Goal: Task Accomplishment & Management: Complete application form

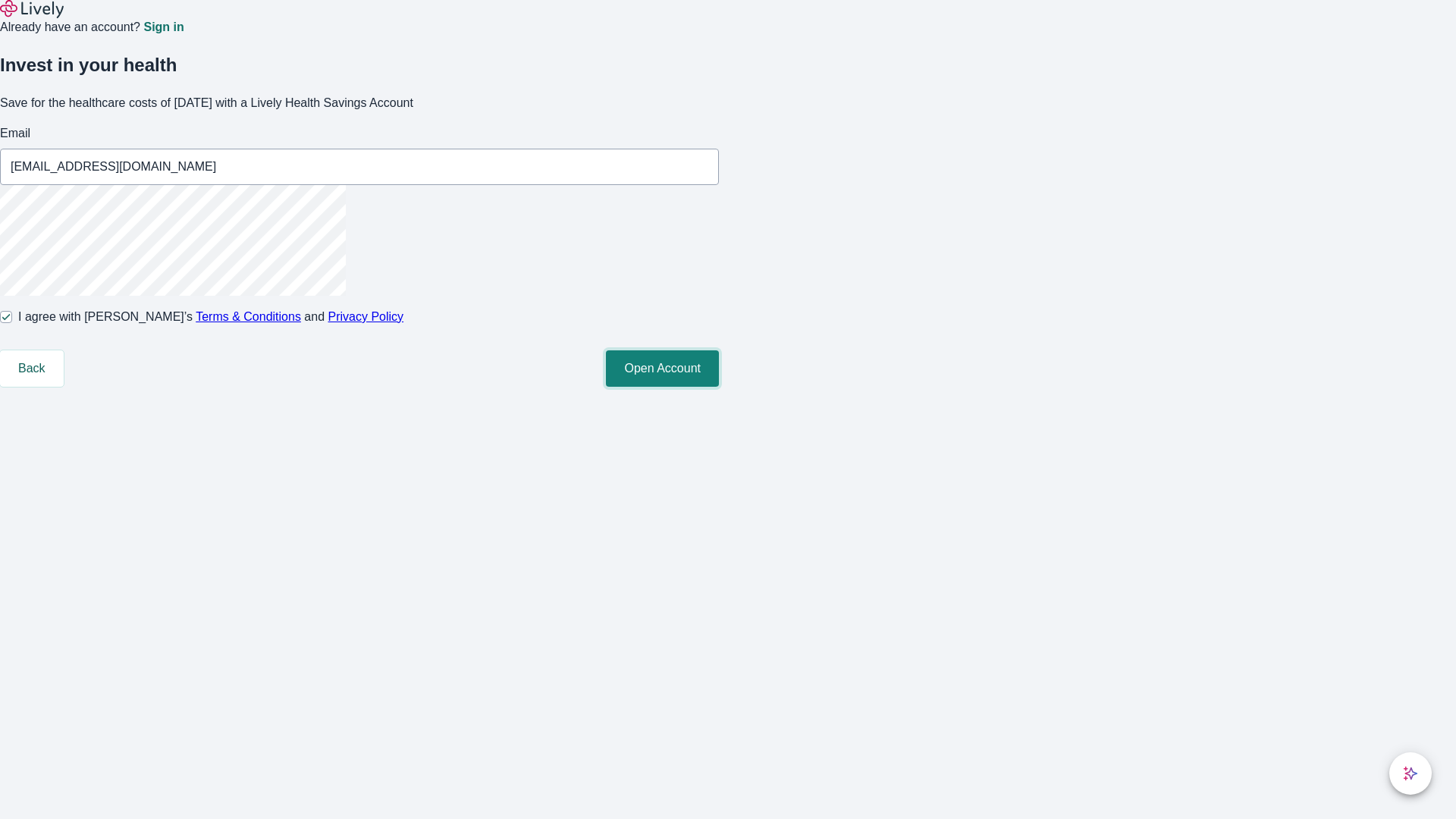
click at [718, 387] on button "Open Account" at bounding box center [662, 369] width 113 height 36
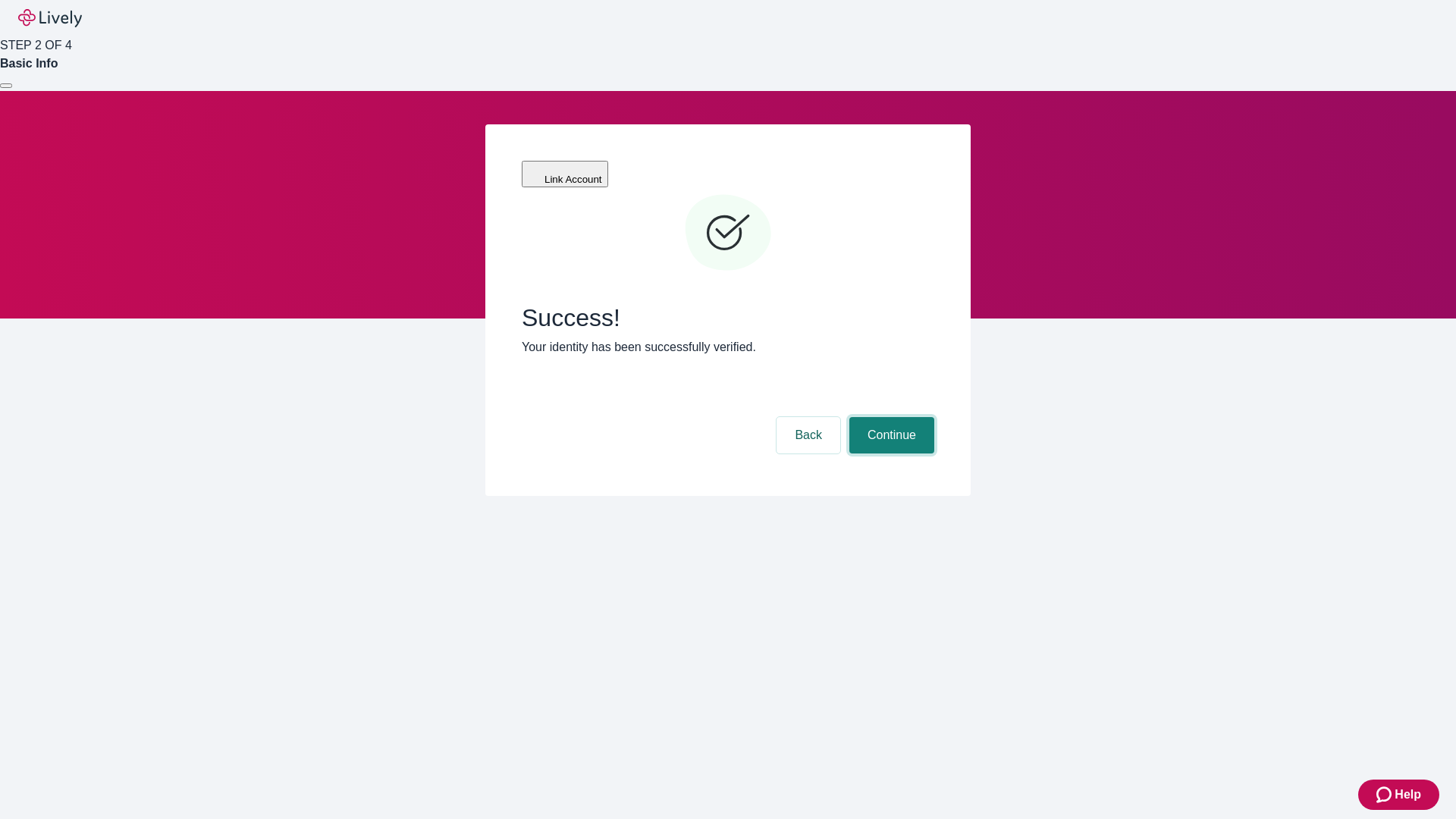
click at [889, 417] on button "Continue" at bounding box center [891, 436] width 85 height 36
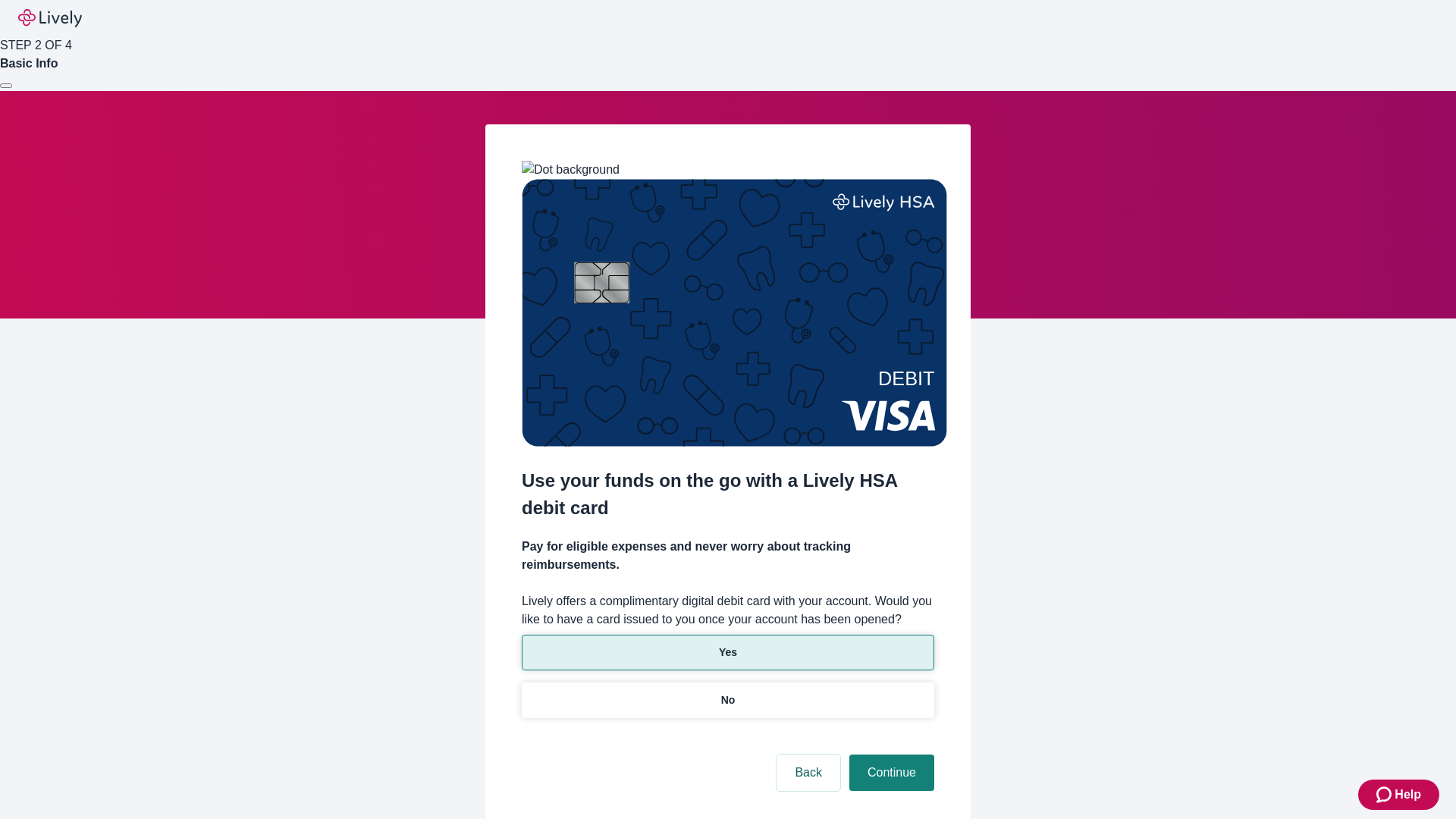
click at [727, 645] on p "Yes" at bounding box center [728, 653] width 18 height 16
click at [889, 754] on button "Continue" at bounding box center [891, 773] width 85 height 36
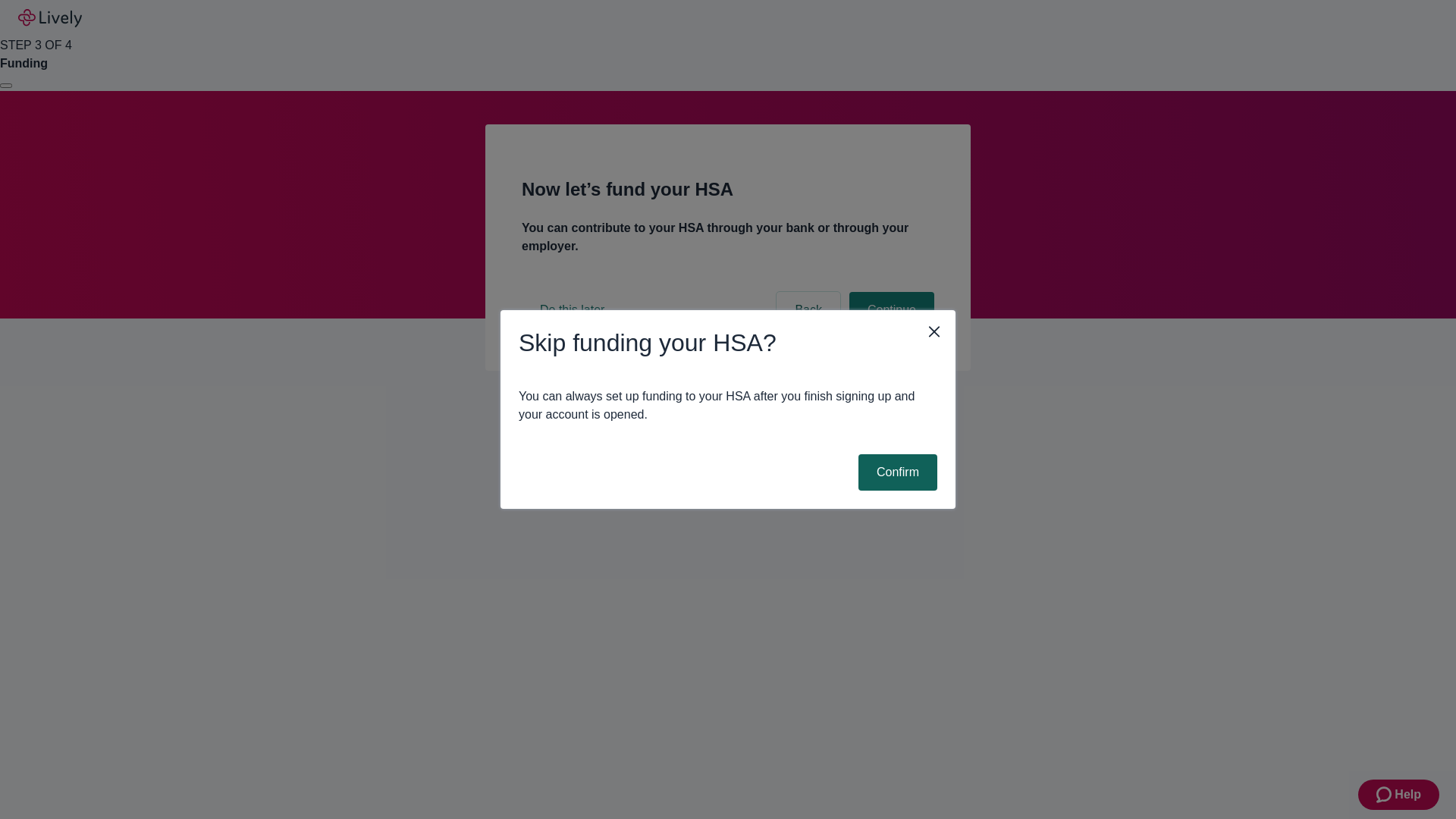
click at [896, 473] on button "Confirm" at bounding box center [897, 473] width 79 height 36
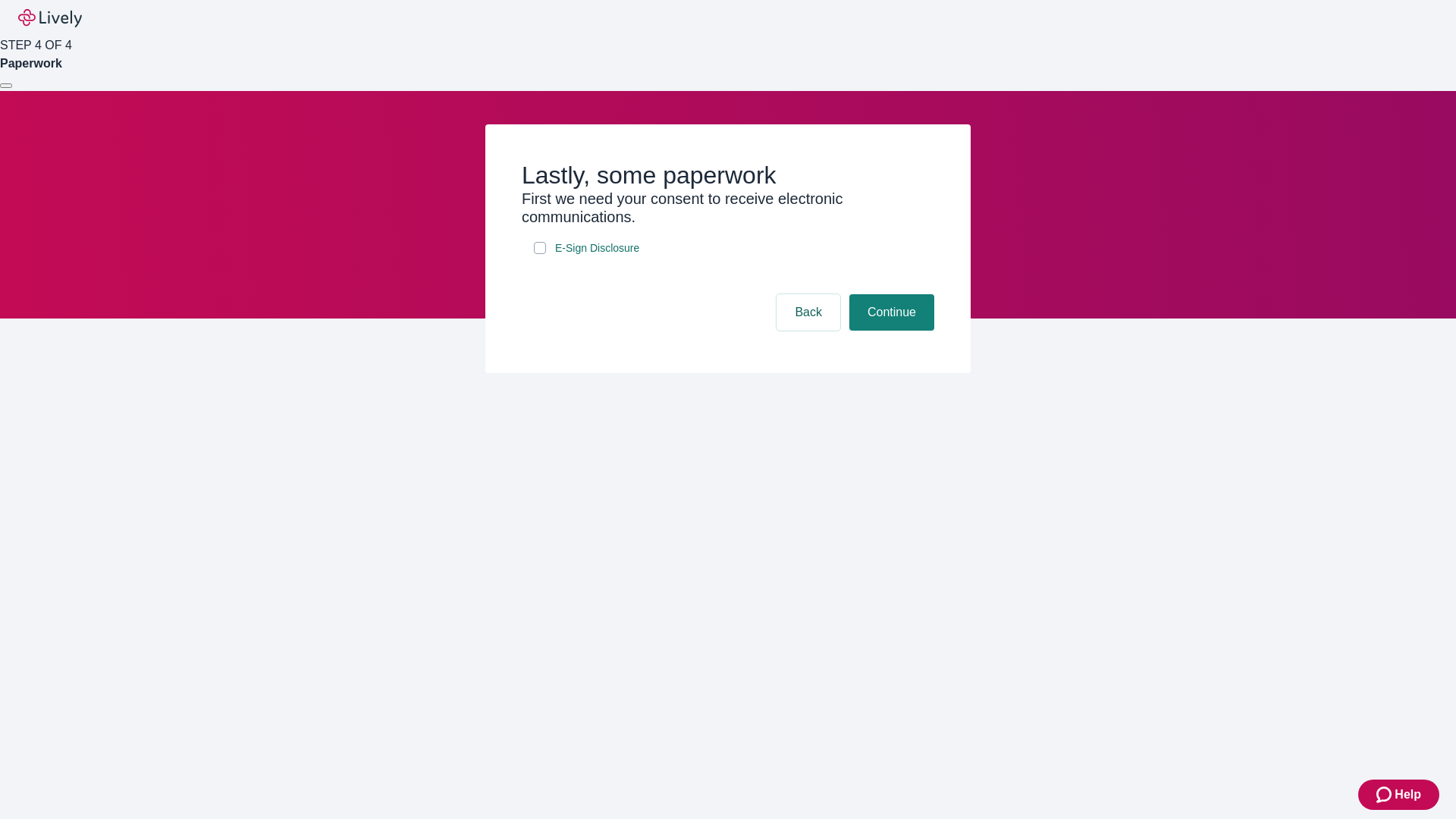
click at [540, 254] on input "E-Sign Disclosure" at bounding box center [540, 248] width 12 height 12
checkbox input "true"
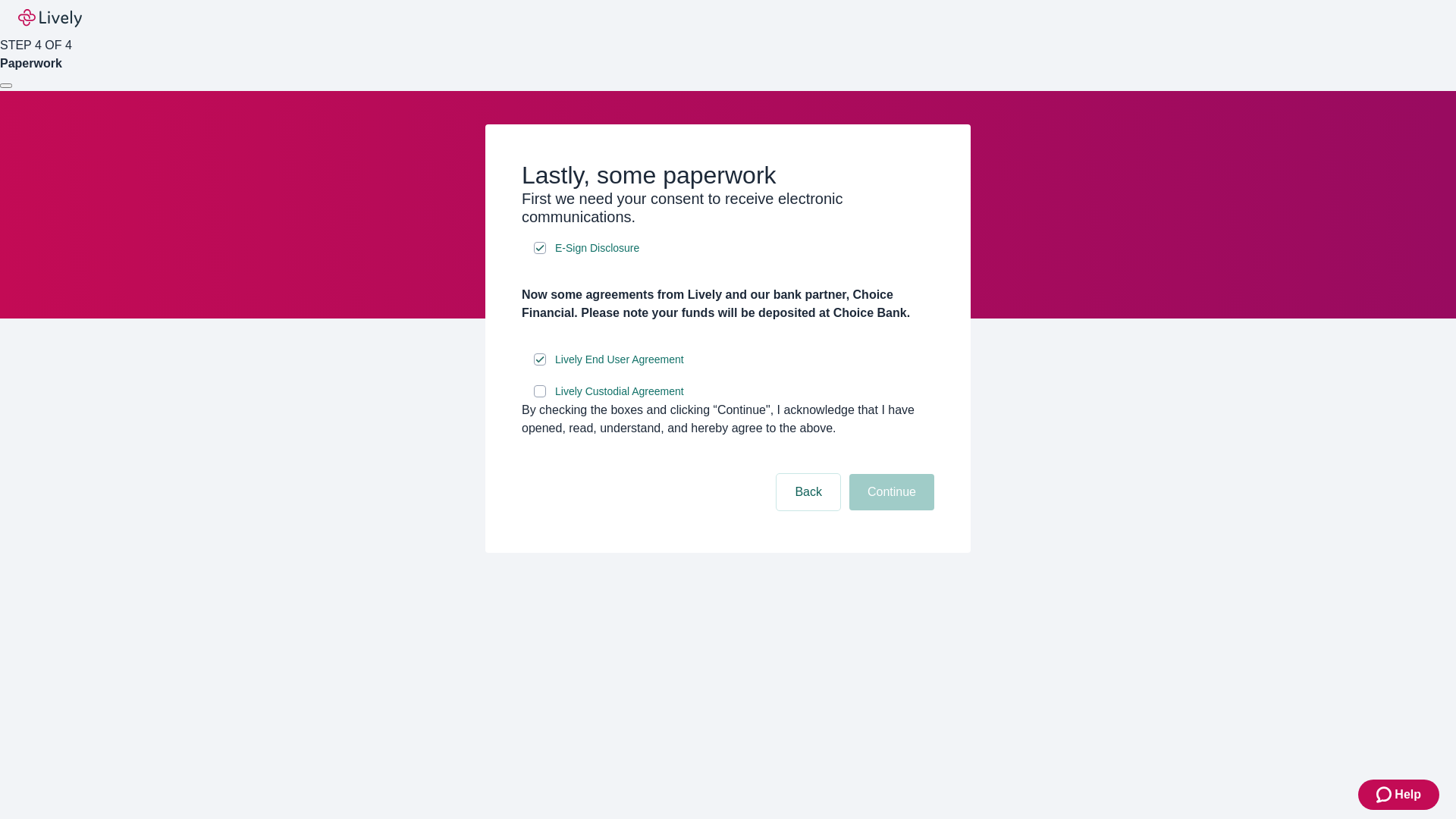
click at [540, 397] on input "Lively Custodial Agreement" at bounding box center [540, 391] width 12 height 12
checkbox input "true"
click at [889, 510] on button "Continue" at bounding box center [891, 493] width 85 height 36
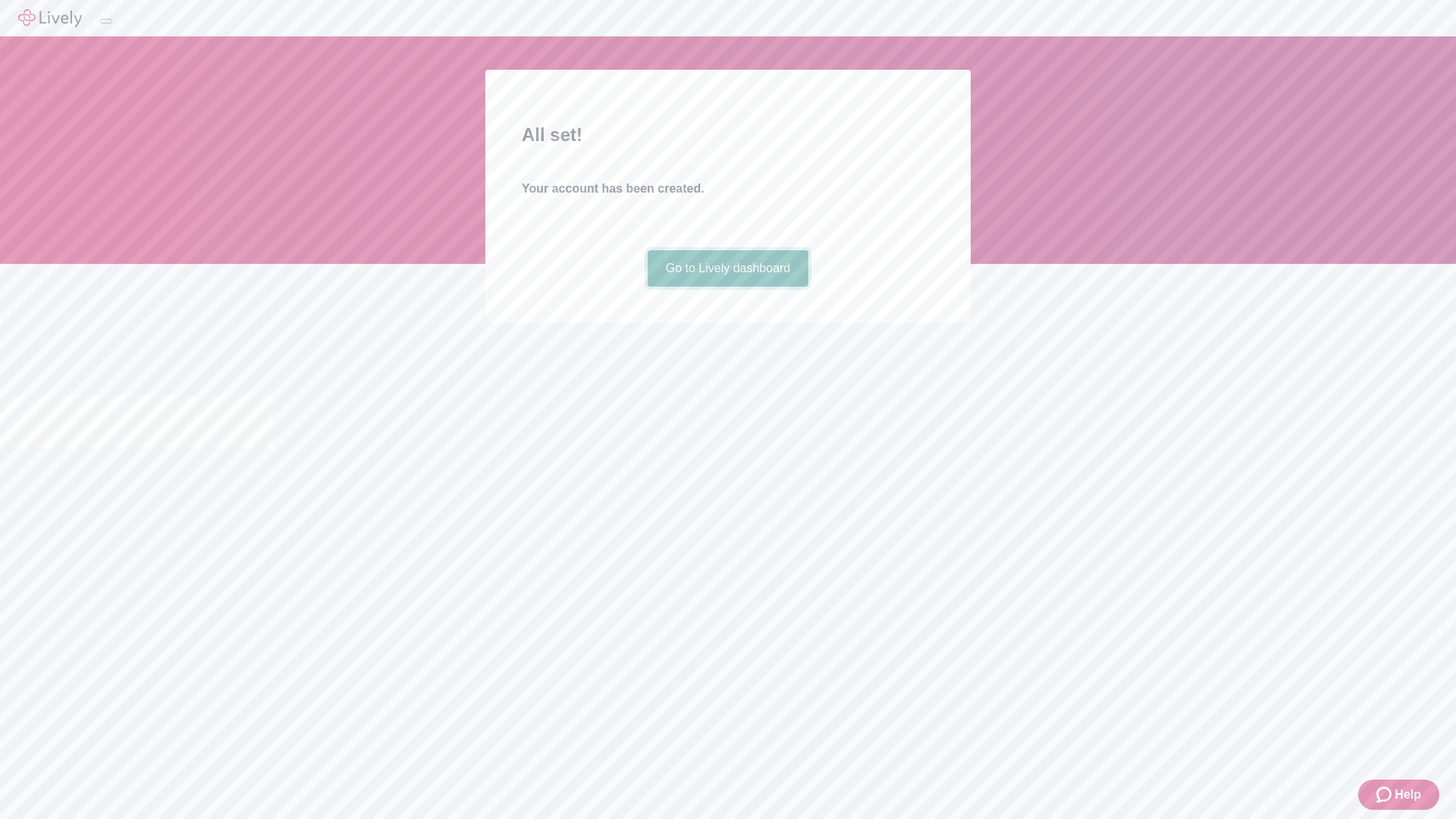
click at [727, 287] on link "Go to Lively dashboard" at bounding box center [728, 268] width 161 height 36
